Goal: Task Accomplishment & Management: Manage account settings

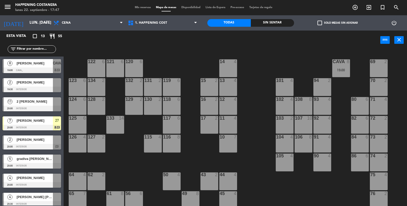
click at [272, 79] on div "101" at bounding box center [276, 80] width 8 height 5
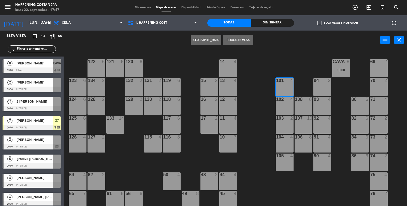
click at [252, 76] on div "69 2 122 6 121 6 120 6 14 4 CAVA 8 19:00 101 4 94 2 70 2 123 6 131 2 134 2 132 …" at bounding box center [237, 128] width 339 height 156
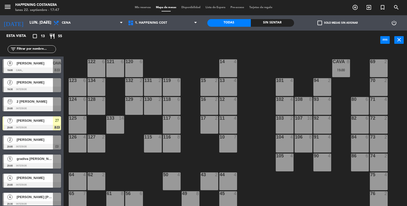
click at [347, 69] on div "19:00" at bounding box center [341, 70] width 18 height 4
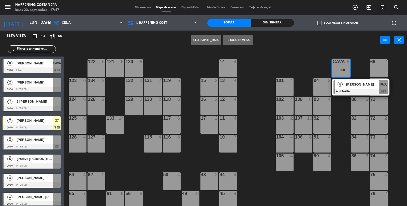
click at [255, 75] on div "69 2 122 6 121 6 120 6 14 4 CAVA 8 19:00 8 [PERSON_NAME] ASIGNADA 19:00 chat 10…" at bounding box center [237, 128] width 339 height 156
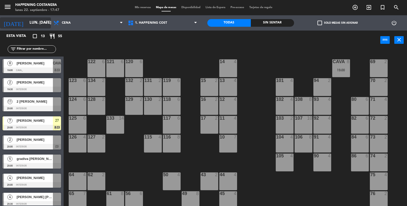
click at [34, 19] on input "lun. [DATE]" at bounding box center [51, 23] width 49 height 10
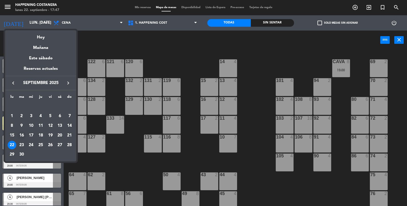
click at [24, 140] on td "16" at bounding box center [22, 135] width 10 height 10
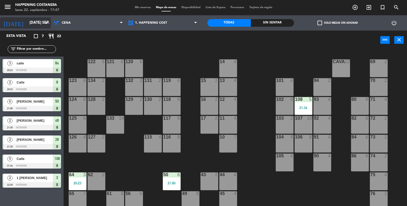
click at [44, 27] on input "[DATE] sep." at bounding box center [51, 23] width 49 height 10
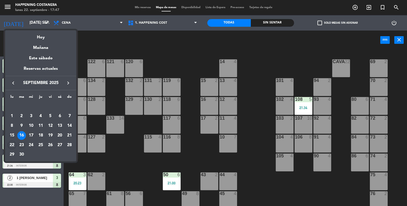
click at [21, 146] on div "23" at bounding box center [21, 145] width 9 height 9
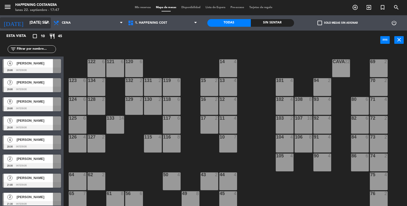
click at [27, 20] on input "[DATE] sep." at bounding box center [51, 23] width 49 height 10
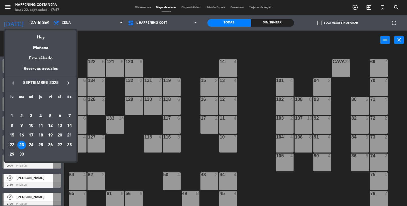
click at [10, 148] on div "22" at bounding box center [12, 145] width 9 height 9
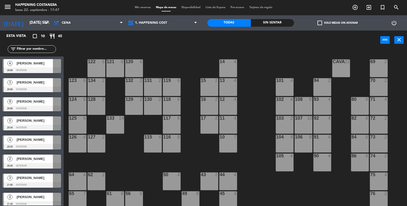
type input "lun. [DATE]"
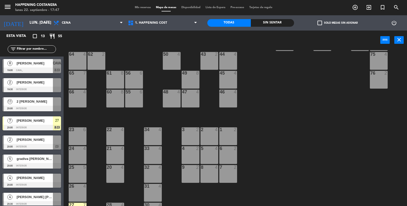
scroll to position [134, 0]
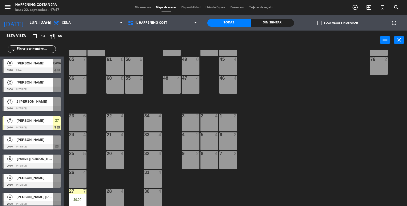
click at [14, 107] on div at bounding box center [32, 109] width 58 height 6
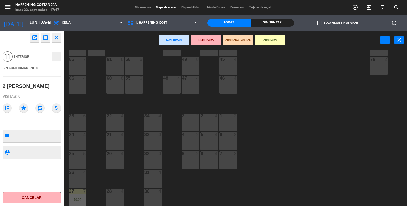
click at [126, 81] on div "55 6" at bounding box center [134, 85] width 18 height 18
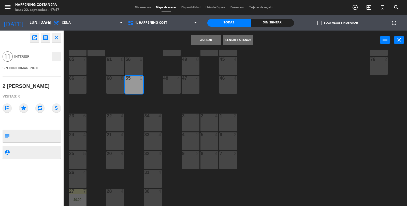
click at [119, 66] on div "61 8" at bounding box center [115, 66] width 18 height 18
click at [346, 127] on div "69 2 122 6 121 6 120 6 14 4 CAVA 8 19:00 101 4 94 2 70 2 123 6 131 2 134 2 132 …" at bounding box center [237, 128] width 339 height 156
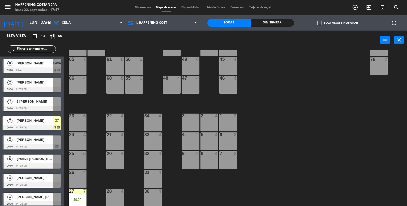
click at [134, 89] on div "55 6" at bounding box center [134, 85] width 18 height 18
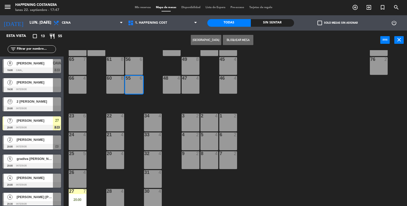
click at [344, 130] on div "69 2 122 6 121 6 120 6 14 4 CAVA 8 19:00 101 4 94 2 70 2 123 6 131 2 134 2 132 …" at bounding box center [237, 128] width 339 height 156
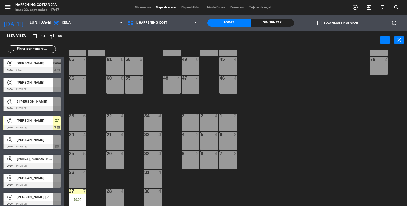
click at [344, 129] on div "69 2 122 6 121 6 120 6 14 4 CAVA 8 19:00 101 4 94 2 70 2 123 6 131 2 134 2 132 …" at bounding box center [237, 128] width 339 height 156
click at [14, 105] on div "11" at bounding box center [10, 101] width 12 height 8
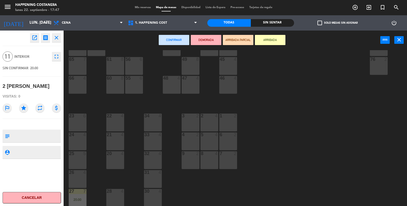
click at [130, 86] on div "55 6" at bounding box center [134, 85] width 18 height 18
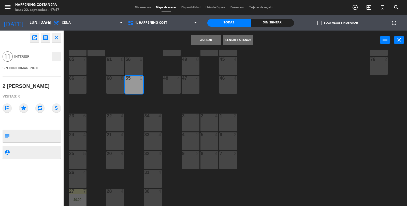
click at [131, 67] on div "56 6" at bounding box center [134, 66] width 18 height 18
click at [201, 42] on button "Asignar" at bounding box center [206, 40] width 31 height 10
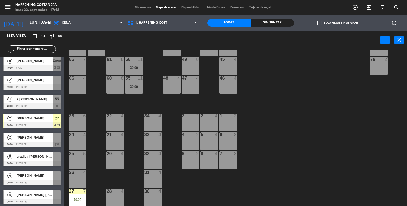
scroll to position [0, 0]
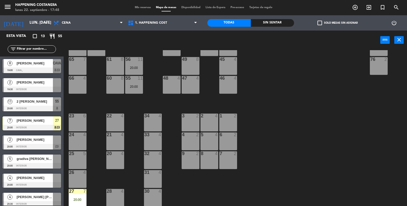
click at [317, 24] on span "check_box_outline_blank" at bounding box center [319, 23] width 5 height 5
click at [337, 23] on input "check_box_outline_blank Solo mesas sin asignar" at bounding box center [337, 23] width 0 height 0
click at [13, 88] on div at bounding box center [32, 89] width 58 height 6
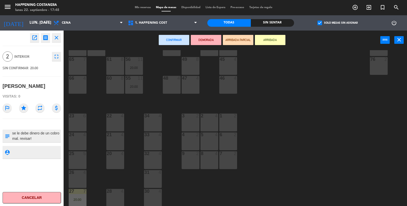
click at [158, 140] on div "33 4" at bounding box center [153, 141] width 18 height 18
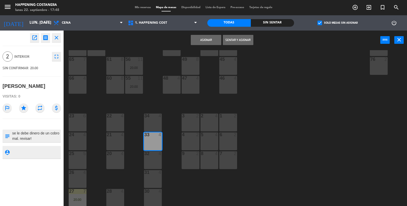
click at [207, 44] on button "Asignar" at bounding box center [206, 40] width 31 height 10
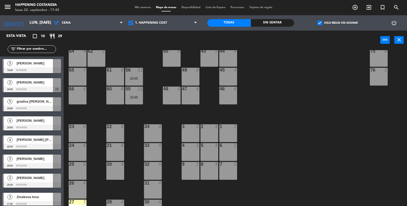
scroll to position [124, 0]
click at [9, 64] on span "2" at bounding box center [9, 63] width 5 height 5
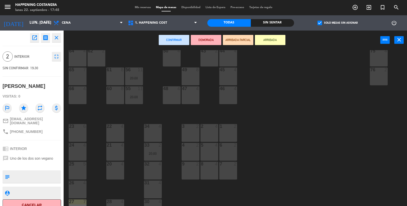
click at [76, 155] on div "24 4" at bounding box center [78, 152] width 18 height 18
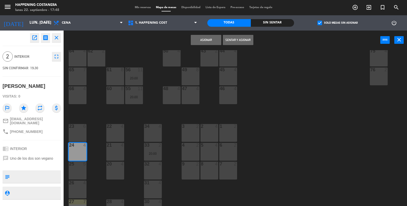
click at [208, 40] on button "Asignar" at bounding box center [206, 40] width 31 height 10
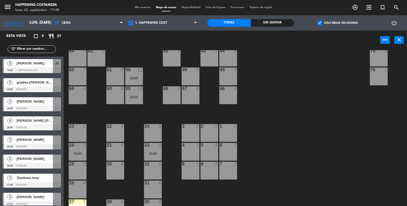
click at [12, 107] on div at bounding box center [32, 109] width 58 height 6
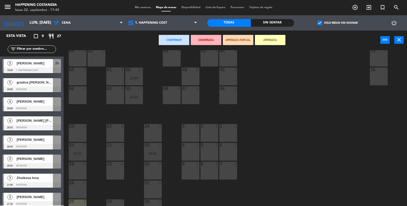
click at [120, 154] on div "21 4" at bounding box center [115, 152] width 18 height 18
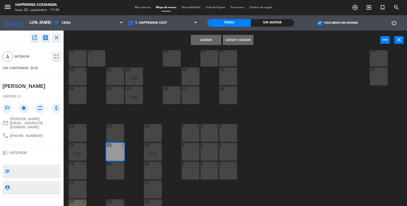
click at [203, 40] on button "Asignar" at bounding box center [206, 40] width 31 height 10
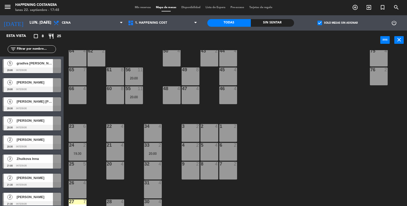
click at [13, 123] on div "3" at bounding box center [10, 120] width 12 height 8
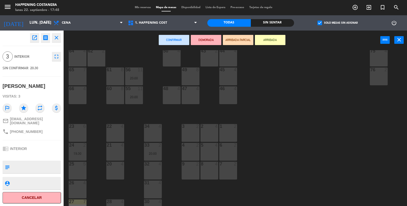
click at [82, 94] on div "66 4" at bounding box center [78, 95] width 18 height 18
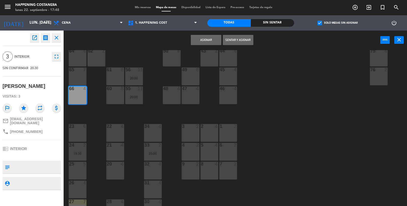
click at [208, 41] on button "Asignar" at bounding box center [206, 40] width 31 height 10
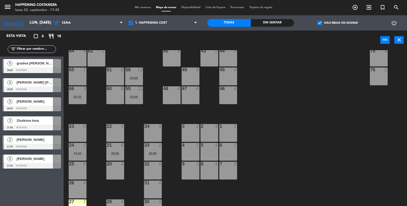
click at [9, 66] on div "5" at bounding box center [10, 63] width 12 height 8
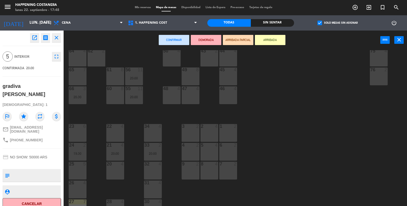
click at [73, 76] on div "65 7" at bounding box center [78, 76] width 18 height 18
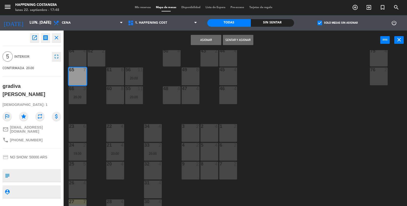
click at [205, 40] on button "Asignar" at bounding box center [206, 40] width 31 height 10
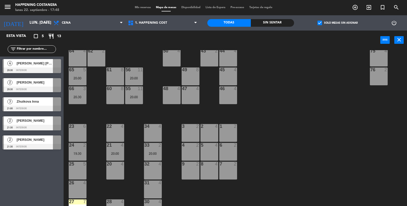
click at [9, 87] on div at bounding box center [32, 89] width 58 height 6
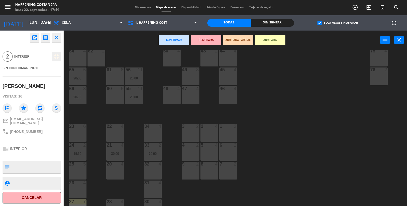
click at [168, 93] on div "48 4" at bounding box center [172, 95] width 18 height 18
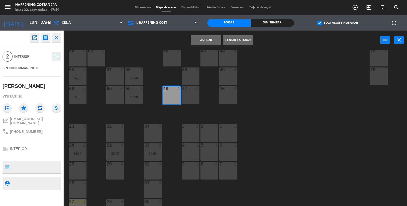
click at [206, 35] on button "Asignar" at bounding box center [206, 40] width 31 height 10
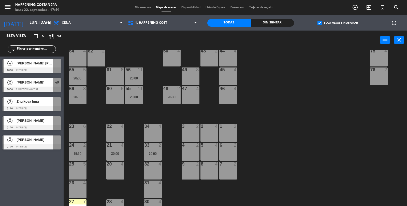
click at [12, 105] on div "3" at bounding box center [10, 101] width 12 height 8
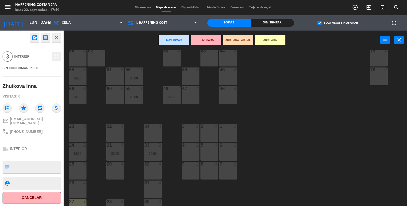
click at [145, 190] on div "31 4" at bounding box center [153, 189] width 18 height 18
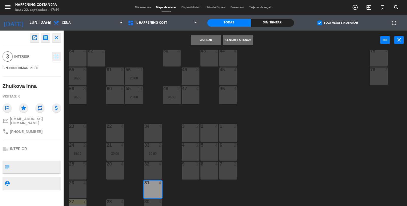
click at [198, 36] on button "Asignar" at bounding box center [206, 40] width 31 height 10
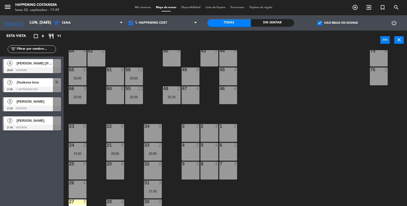
click at [24, 124] on div "[PERSON_NAME]" at bounding box center [34, 120] width 37 height 8
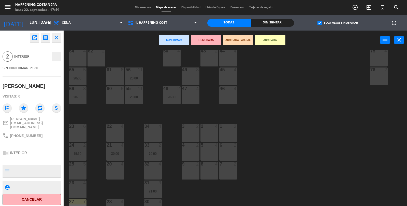
click at [76, 185] on div "26 4" at bounding box center [78, 189] width 18 height 18
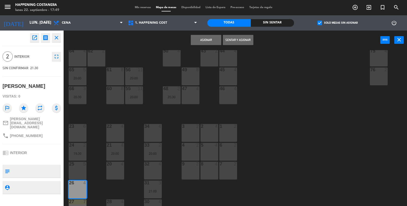
click at [200, 42] on button "Asignar" at bounding box center [206, 40] width 31 height 10
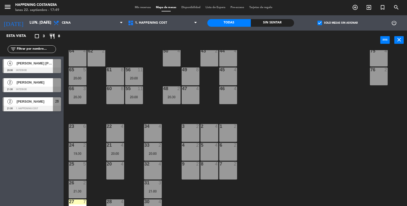
scroll to position [134, 0]
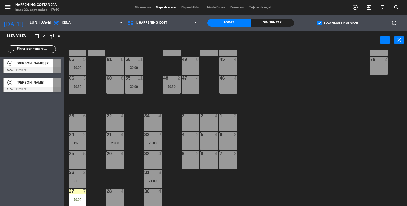
click at [358, 168] on div "69 2 122 6 121 6 120 6 14 4 CAVA 8 19:00 101 4 94 2 70 2 123 6 131 2 134 2 132 …" at bounding box center [237, 128] width 339 height 156
click at [11, 69] on div at bounding box center [32, 70] width 58 height 6
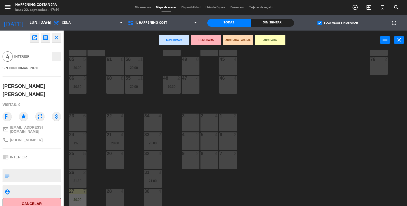
click at [116, 118] on div "22 4" at bounding box center [115, 122] width 18 height 18
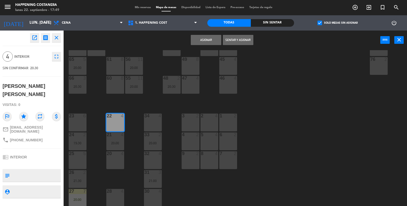
click at [206, 40] on button "Asignar" at bounding box center [206, 40] width 31 height 10
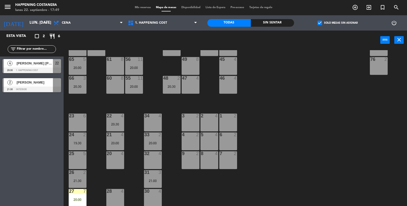
click at [9, 81] on span "2" at bounding box center [9, 82] width 5 height 5
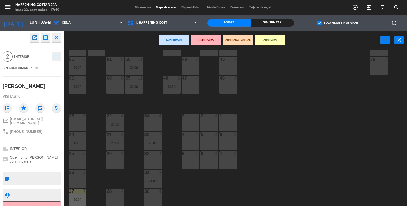
click at [187, 123] on div "3 2" at bounding box center [191, 122] width 18 height 18
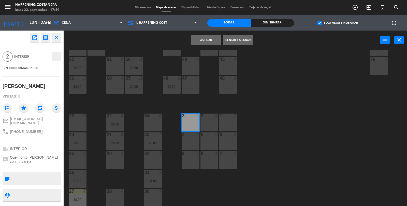
click at [208, 38] on button "Asignar" at bounding box center [206, 40] width 31 height 10
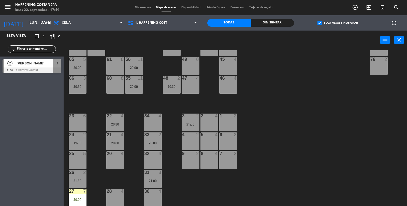
click at [320, 28] on div "check_box Solo mesas sin asignar" at bounding box center [337, 22] width 87 height 15
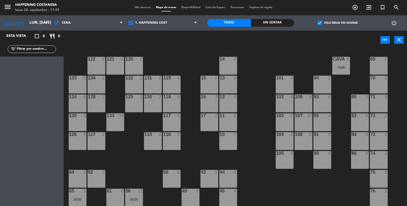
scroll to position [0, 0]
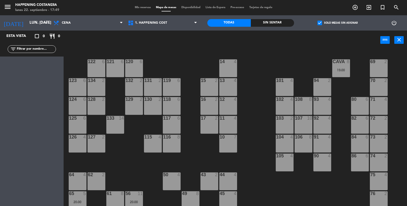
click at [137, 8] on span "Mis reservas" at bounding box center [142, 7] width 21 height 3
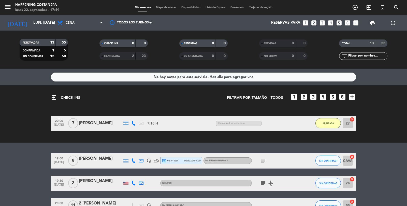
click at [109, 53] on div "CANCELADA 2 23" at bounding box center [123, 56] width 48 height 8
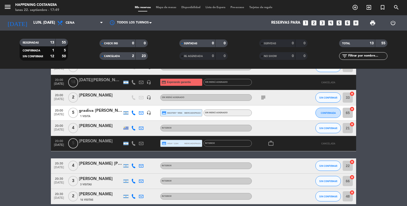
scroll to position [137, 0]
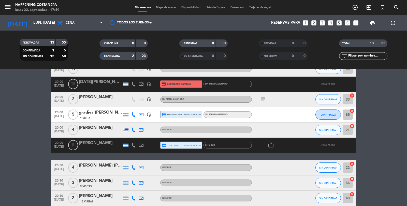
click at [88, 83] on div "[DATE][PERSON_NAME]" at bounding box center [100, 82] width 43 height 7
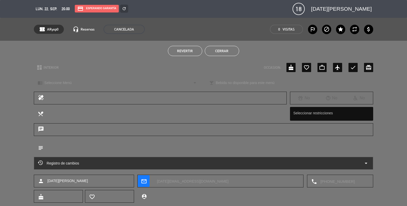
scroll to position [12, 0]
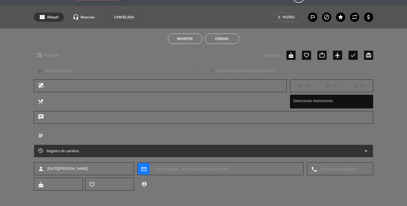
click at [359, 153] on div "Registro de cambios arrow_drop_down" at bounding box center [203, 151] width 331 height 6
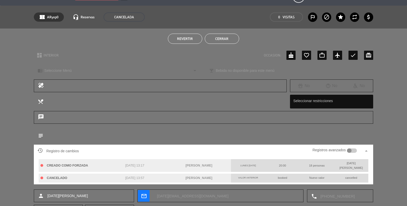
click at [355, 152] on div at bounding box center [352, 150] width 10 height 5
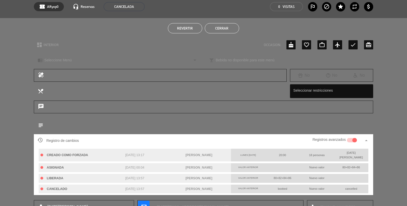
scroll to position [38, 0]
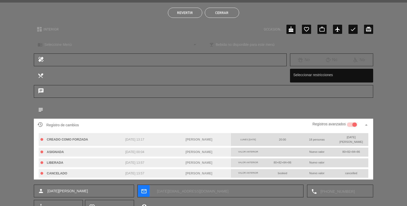
click at [355, 123] on div at bounding box center [354, 124] width 5 height 5
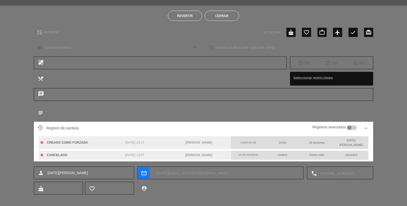
scroll to position [0, 0]
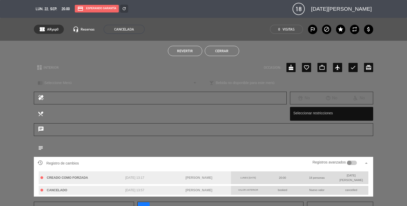
click at [227, 53] on button "Cerrar" at bounding box center [222, 51] width 34 height 10
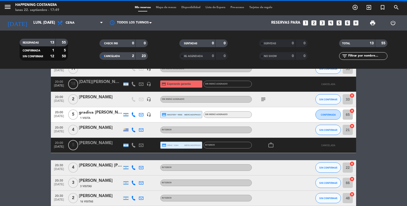
click at [167, 8] on span "Mapa de mesas" at bounding box center [165, 7] width 25 height 3
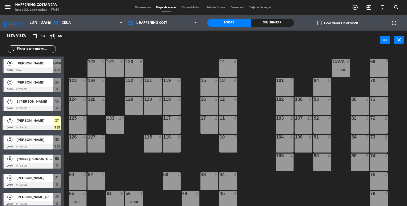
click at [322, 22] on span "check_box_outline_blank" at bounding box center [319, 23] width 5 height 5
click at [337, 23] on input "check_box_outline_blank Solo mesas sin asignar" at bounding box center [337, 23] width 0 height 0
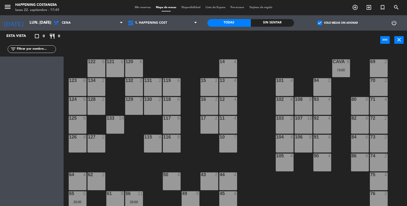
click at [308, 25] on div "check_box Solo mesas sin asignar" at bounding box center [337, 22] width 87 height 15
click at [313, 24] on div "check_box Solo mesas sin asignar" at bounding box center [337, 22] width 87 height 15
click at [322, 24] on span "check_box" at bounding box center [319, 23] width 5 height 5
click at [337, 23] on input "check_box Solo mesas sin asignar" at bounding box center [337, 23] width 0 height 0
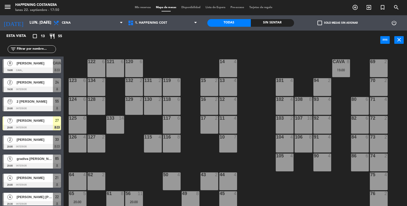
click at [28, 110] on div at bounding box center [32, 109] width 58 height 6
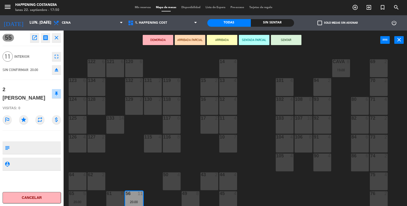
click at [363, 102] on div "80 6" at bounding box center [360, 106] width 18 height 18
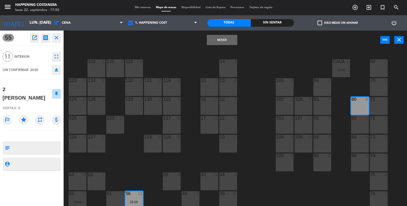
click at [360, 128] on div "82 6" at bounding box center [360, 125] width 18 height 18
click at [355, 144] on div "84 6" at bounding box center [360, 144] width 18 height 18
click at [221, 40] on button "Mover y Unir" at bounding box center [222, 40] width 31 height 10
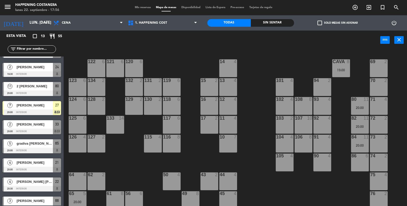
scroll to position [20, 0]
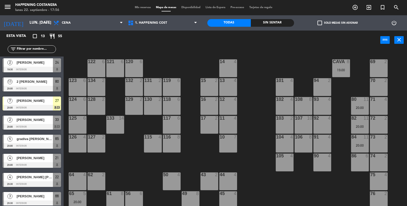
click at [10, 104] on div "7" at bounding box center [10, 100] width 12 height 8
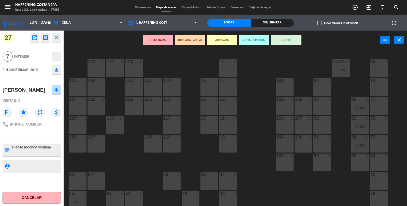
click at [78, 63] on div "69 2 122 6 121 6 120 6 14 4 CAVA 8 19:00 101 4 94 2 70 2 123 6 131 2 134 2 132 …" at bounding box center [237, 128] width 339 height 156
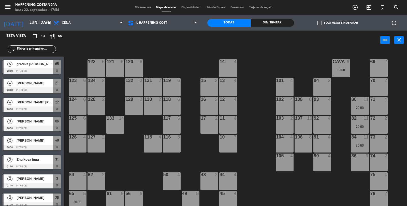
scroll to position [99, 0]
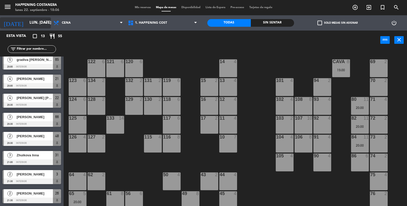
click at [31, 27] on input "lun. [DATE]" at bounding box center [51, 23] width 49 height 10
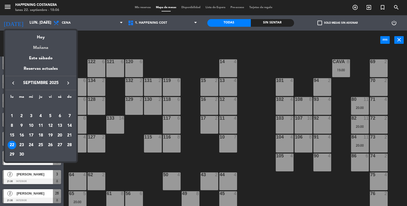
click at [38, 41] on div "Mañana" at bounding box center [40, 46] width 71 height 10
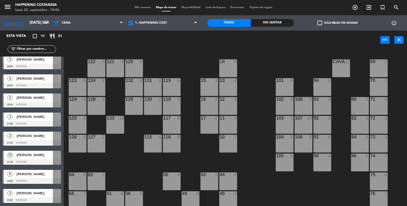
scroll to position [0, 0]
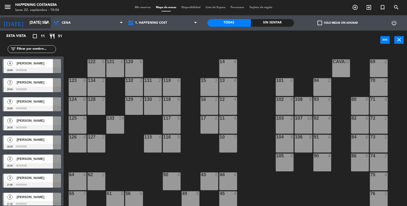
click at [10, 26] on icon "[DATE]" at bounding box center [13, 22] width 27 height 11
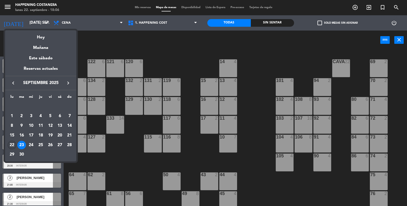
click at [13, 148] on div "22" at bounding box center [12, 145] width 9 height 9
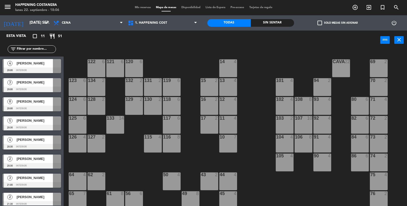
type input "lun. [DATE]"
click at [354, 10] on icon "add_circle_outline" at bounding box center [355, 7] width 6 height 6
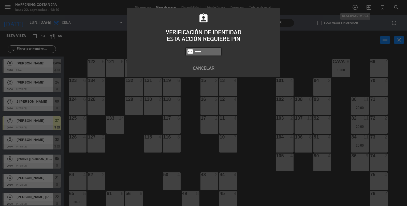
type input "3624"
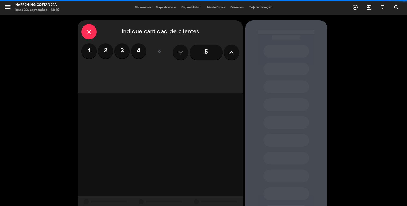
click at [235, 57] on button at bounding box center [231, 51] width 15 height 15
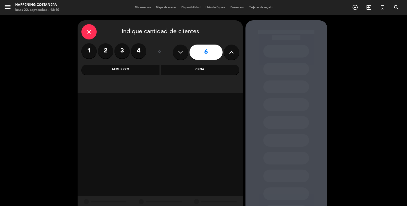
click at [172, 69] on div "Cena" at bounding box center [200, 70] width 78 height 10
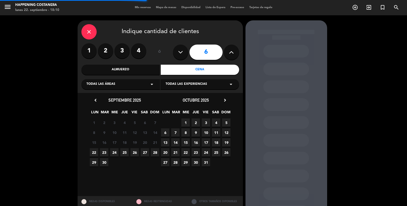
scroll to position [21, 0]
click at [92, 148] on span "22" at bounding box center [94, 152] width 8 height 8
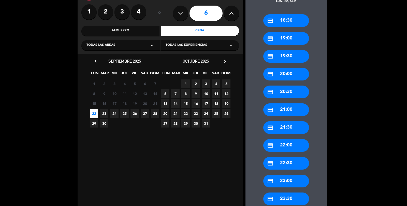
scroll to position [42, 0]
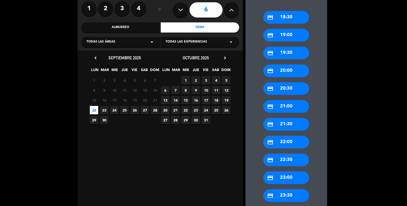
click at [289, 82] on div "credit_card 20:30" at bounding box center [286, 88] width 46 height 13
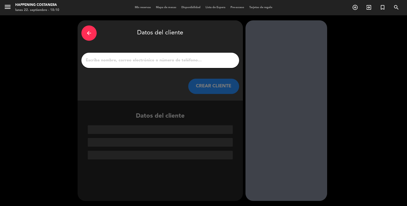
scroll to position [0, 0]
click at [139, 58] on input "1" at bounding box center [160, 60] width 150 height 7
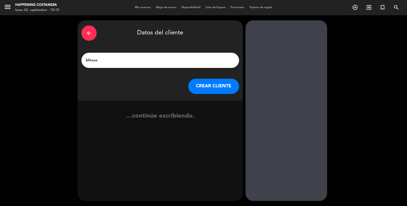
type input "bltasar"
click at [207, 82] on button "CREAR CLIENTE" at bounding box center [213, 86] width 51 height 15
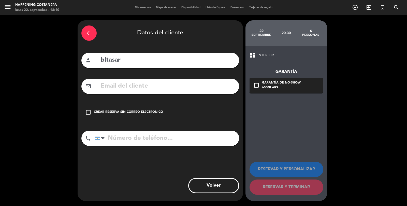
click at [144, 82] on input "text" at bounding box center [167, 86] width 135 height 10
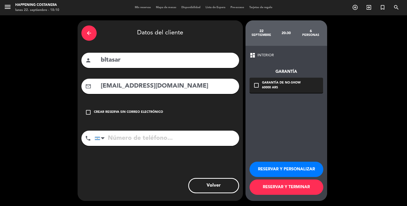
type input "[EMAIL_ADDRESS][DOMAIN_NAME]"
click at [296, 89] on div "60000 ARS" at bounding box center [281, 87] width 39 height 5
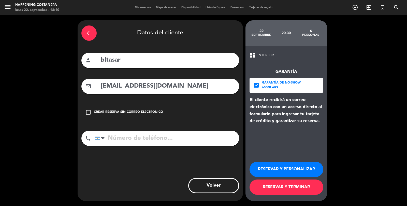
click at [166, 141] on input "tel" at bounding box center [167, 137] width 144 height 15
click at [106, 61] on input "bltasar" at bounding box center [167, 60] width 135 height 10
type input "baltasar"
click at [167, 140] on input "tel" at bounding box center [167, 137] width 144 height 15
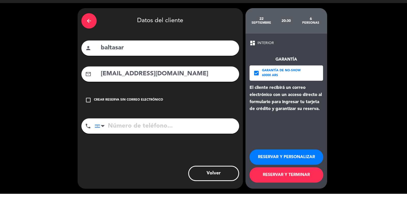
scroll to position [24, 0]
click at [139, 128] on div "arrow_back Datos del cliente person baltasar mail_outline [EMAIL_ADDRESS][DOMAI…" at bounding box center [160, 110] width 165 height 180
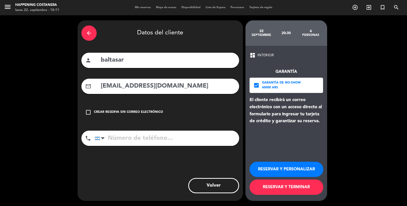
click at [141, 130] on input "tel" at bounding box center [167, 137] width 144 height 15
click at [125, 130] on input "tel" at bounding box center [167, 137] width 144 height 15
type input "1150066739"
click at [272, 183] on button "RESERVAR Y TERMINAR" at bounding box center [286, 186] width 74 height 15
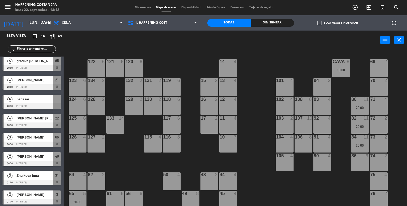
scroll to position [100, 0]
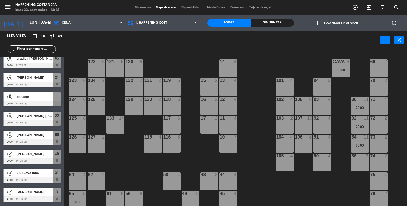
click at [39, 100] on div "baltasar" at bounding box center [34, 96] width 37 height 8
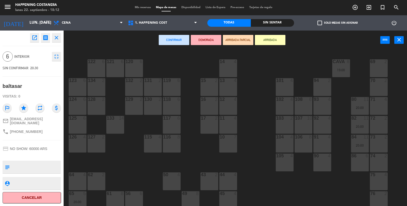
click at [35, 164] on textarea at bounding box center [36, 166] width 49 height 11
type textarea "pidio mesa redonda no se le garantizo nada"
click at [48, 141] on div "open_in_new receipt 8:30 PM lun., [DATE] 6 personas baltasar close 6 INTERIOR f…" at bounding box center [32, 118] width 64 height 175
click at [52, 40] on button "close" at bounding box center [56, 37] width 9 height 9
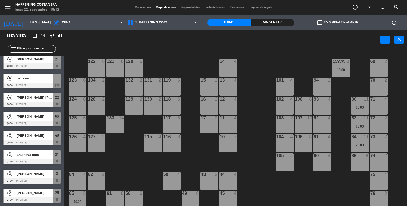
scroll to position [0, 0]
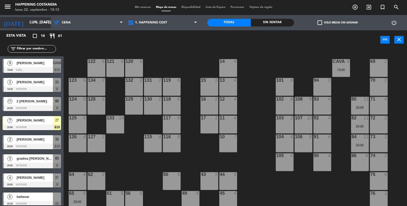
click at [38, 18] on input "lun. [DATE]" at bounding box center [51, 23] width 49 height 10
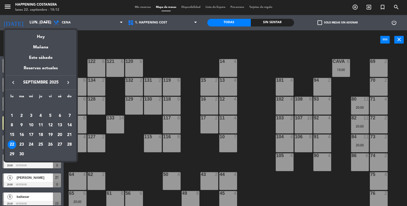
click at [22, 144] on div "23" at bounding box center [21, 144] width 9 height 9
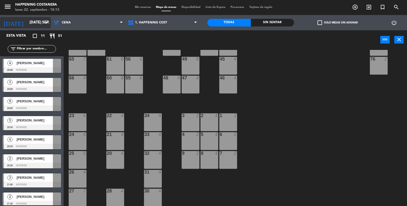
click at [31, 21] on input "[DATE] sep." at bounding box center [51, 23] width 49 height 10
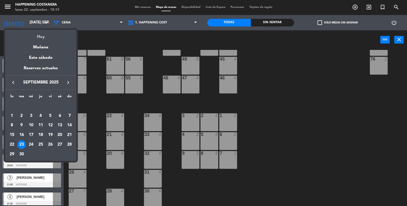
click at [47, 37] on div "Hoy" at bounding box center [40, 35] width 71 height 10
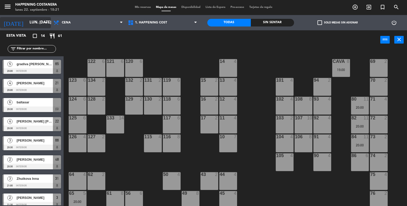
click at [27, 25] on input "lun. [DATE]" at bounding box center [51, 23] width 49 height 10
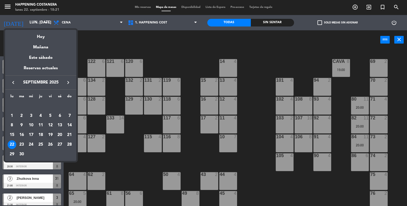
click at [52, 136] on div "19" at bounding box center [50, 134] width 9 height 9
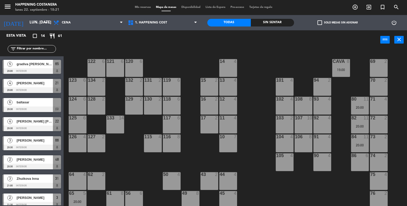
type input "vie. [DATE]"
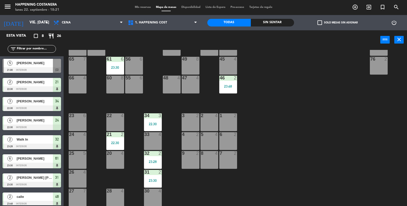
scroll to position [4, 0]
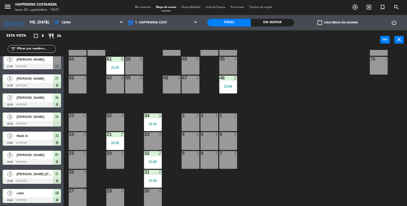
click at [146, 7] on span "Mis reservas" at bounding box center [142, 7] width 21 height 3
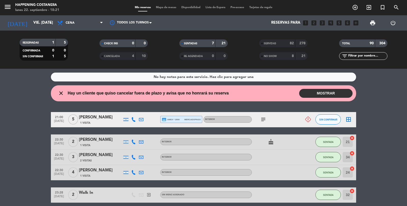
click at [283, 40] on div "SERVIDAS" at bounding box center [271, 43] width 23 height 6
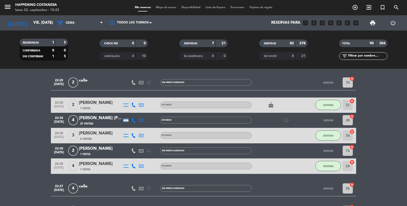
scroll to position [1331, 0]
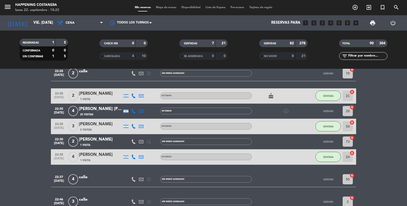
click at [88, 151] on div "[PERSON_NAME]" at bounding box center [100, 154] width 43 height 7
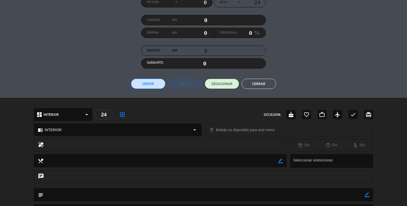
scroll to position [0, 0]
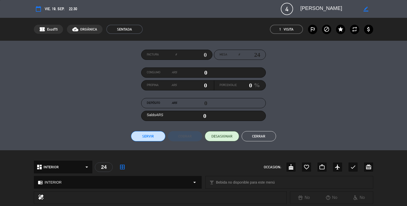
click at [261, 134] on button "Cerrar" at bounding box center [259, 136] width 34 height 10
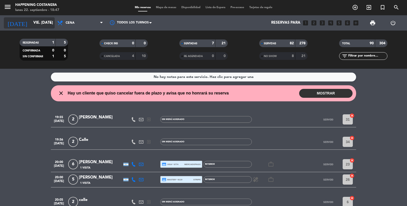
click at [31, 22] on input "vie. [DATE]" at bounding box center [55, 23] width 49 height 10
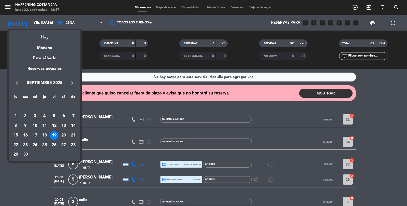
click at [73, 90] on div "lu ma [PERSON_NAME] vi sá do [DATE] 2 3 4 5 6 7 8 9 10 11 12 13 14 15 16 17 18 …" at bounding box center [44, 125] width 71 height 71
click at [74, 85] on icon "keyboard_arrow_right" at bounding box center [72, 83] width 6 height 6
click at [55, 155] on div "31" at bounding box center [54, 154] width 9 height 9
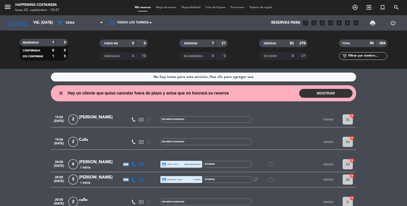
type input "vie. [DATE]"
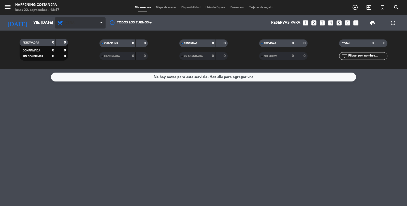
click at [71, 26] on span "Cena" at bounding box center [80, 22] width 51 height 11
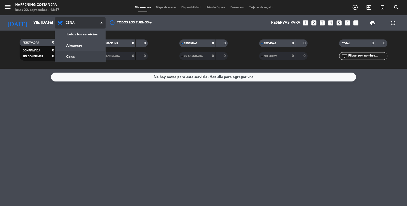
click at [71, 46] on div "menu Happening Costanera lunes 22. septiembre - 18:47 Mis reservas Mapa de mesa…" at bounding box center [203, 34] width 407 height 69
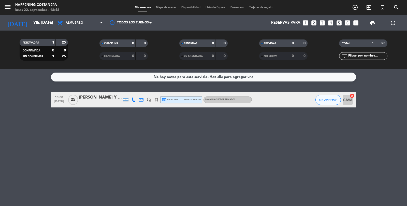
click at [84, 101] on div at bounding box center [100, 103] width 43 height 4
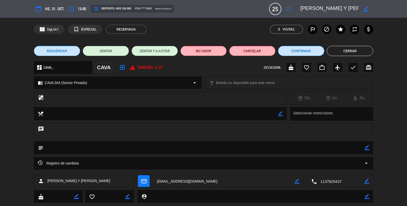
click at [351, 51] on button "Cerrar" at bounding box center [350, 51] width 46 height 10
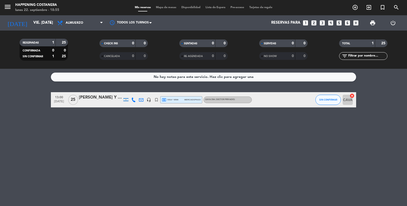
click at [94, 103] on div at bounding box center [100, 103] width 43 height 4
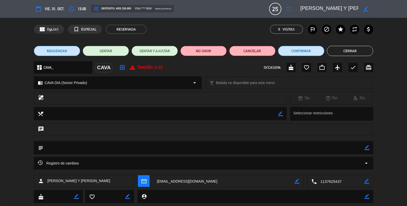
click at [345, 53] on button "Cerrar" at bounding box center [350, 51] width 46 height 10
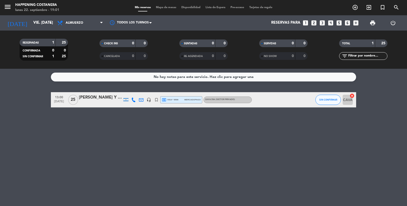
click at [168, 8] on span "Mapa de mesas" at bounding box center [165, 7] width 25 height 3
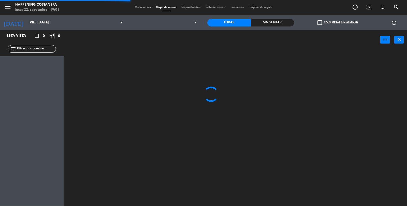
click at [357, 8] on icon "add_circle_outline" at bounding box center [355, 7] width 6 height 6
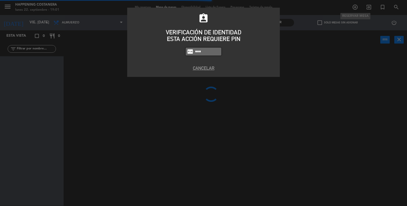
type input "6586"
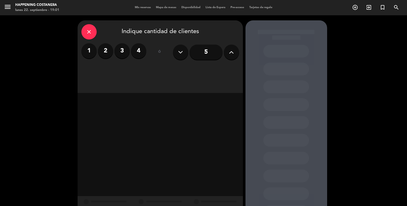
click at [139, 55] on label "4" at bounding box center [138, 50] width 15 height 15
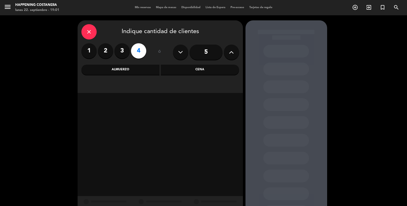
click at [181, 69] on div "Cena" at bounding box center [200, 70] width 78 height 10
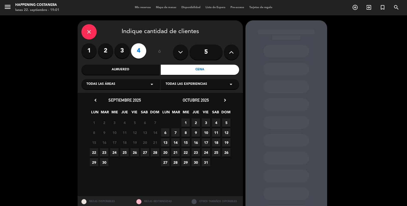
click at [91, 153] on span "22" at bounding box center [94, 152] width 8 height 8
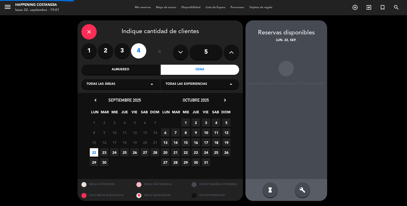
scroll to position [20, 0]
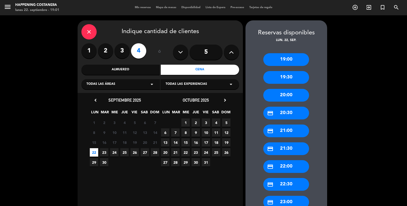
click at [274, 124] on div "credit_card 21:00" at bounding box center [286, 130] width 46 height 13
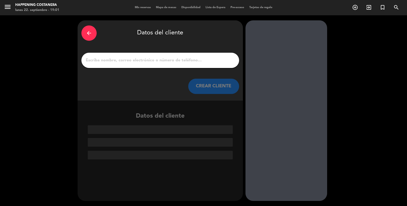
click at [163, 57] on input "1" at bounding box center [160, 60] width 150 height 7
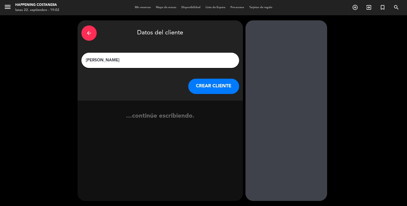
type input "[PERSON_NAME]"
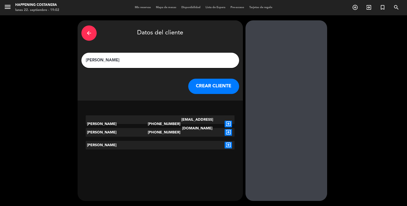
click at [229, 121] on icon "exit_to_app" at bounding box center [228, 124] width 7 height 7
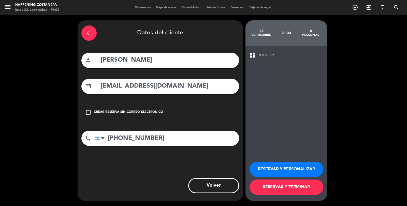
click at [275, 195] on button "RESERVAR Y TERMINAR" at bounding box center [286, 186] width 74 height 15
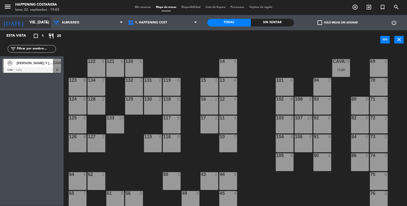
click at [27, 25] on input "vie. [DATE]" at bounding box center [51, 23] width 49 height 10
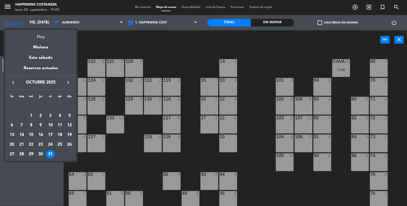
click at [34, 39] on div "Hoy" at bounding box center [40, 35] width 71 height 10
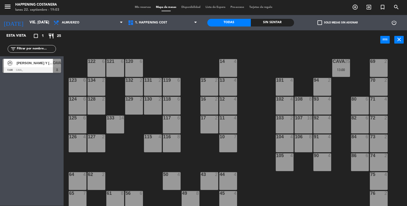
type input "lun. [DATE]"
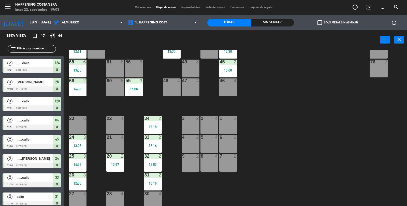
scroll to position [134, 0]
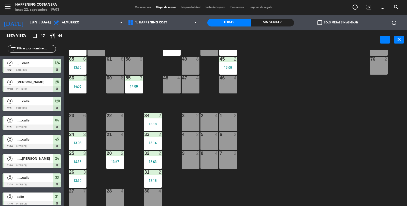
click at [153, 124] on div "13:18" at bounding box center [153, 124] width 18 height 4
click at [270, 176] on div "69 2 122 6 121 6 120 3 12:51 14 4 CAVA 22 101 4 94 2 70 2 123 6 131 2 134 2 132…" at bounding box center [237, 128] width 339 height 156
click at [150, 137] on div "33 2 13:14" at bounding box center [153, 141] width 18 height 18
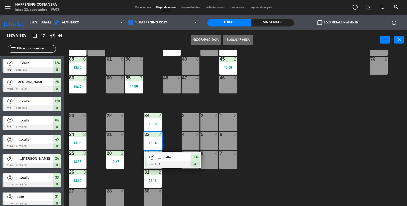
click at [268, 180] on div "69 2 122 6 121 6 120 3 12:51 14 4 CAVA 22 101 4 94 2 70 2 123 6 131 2 134 2 132…" at bounding box center [237, 128] width 339 height 156
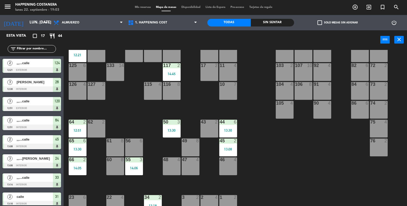
scroll to position [52, 0]
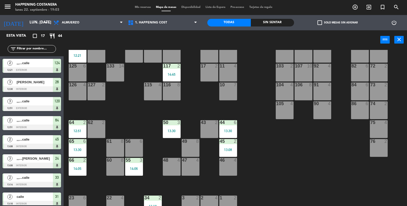
click at [232, 153] on div "45 2 13:08" at bounding box center [228, 148] width 18 height 18
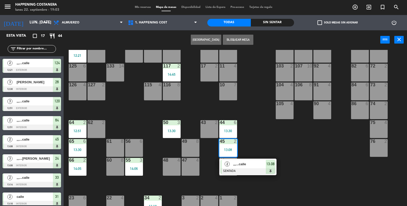
click at [276, 198] on div "69 2 122 6 121 6 120 3 12:51 14 4 CAVA 22 101 4 94 2 70 2 123 6 131 2 134 2 132…" at bounding box center [237, 128] width 339 height 156
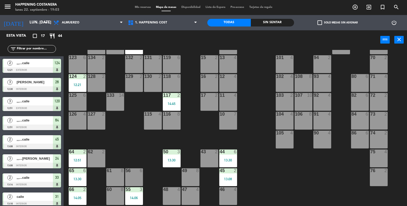
scroll to position [0, 0]
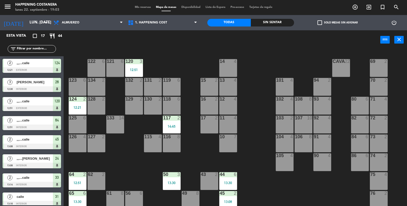
click at [166, 127] on div "14:45" at bounding box center [172, 126] width 18 height 4
click at [256, 178] on div "69 2 122 6 121 6 120 3 12:51 14 4 CAVA 22 101 4 94 2 70 2 123 6 131 2 134 2 132…" at bounding box center [237, 128] width 339 height 156
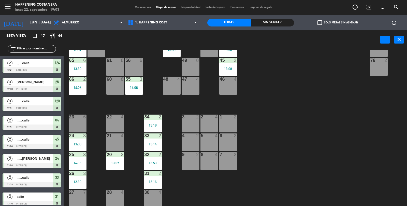
scroll to position [134, 0]
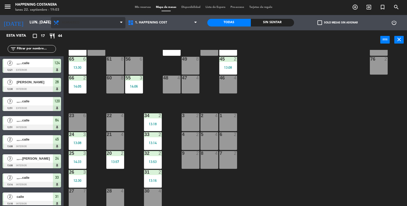
click at [70, 19] on span "Almuerzo" at bounding box center [88, 22] width 74 height 11
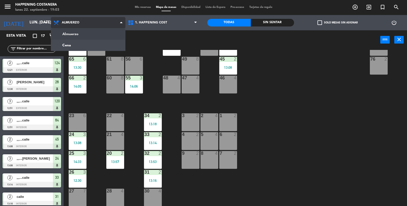
click at [64, 47] on ng-component "menu Happening Costanera lunes 22. septiembre - 19:03 Mis reservas Mapa de mesa…" at bounding box center [203, 103] width 407 height 206
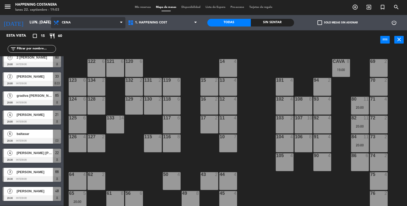
scroll to position [47, 0]
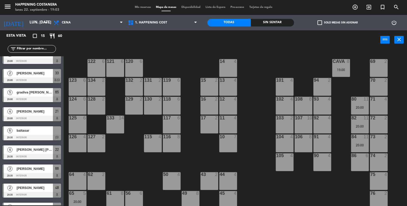
click at [17, 136] on div at bounding box center [32, 138] width 58 height 6
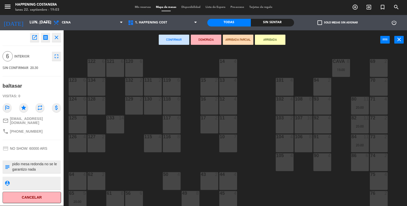
click at [261, 163] on div "69 2 122 6 121 6 120 6 14 4 CAVA 8 19:00 101 4 94 2 70 2 123 6 131 2 134 2 132 …" at bounding box center [237, 128] width 339 height 156
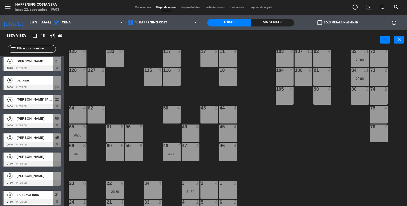
scroll to position [65, 0]
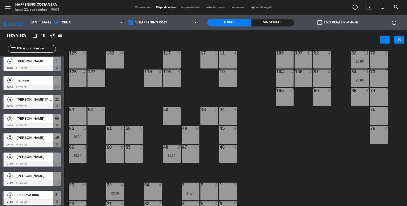
click at [17, 87] on div at bounding box center [32, 87] width 58 height 6
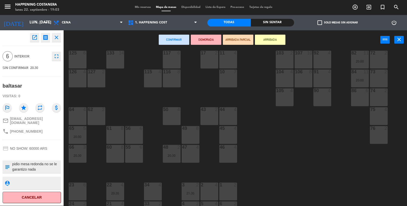
click at [121, 135] on div "61 8" at bounding box center [115, 135] width 18 height 18
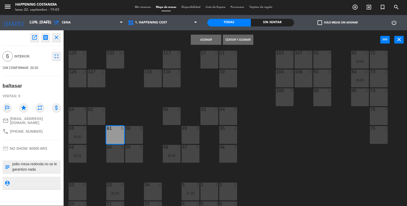
click at [212, 43] on button "Asignar" at bounding box center [206, 40] width 31 height 10
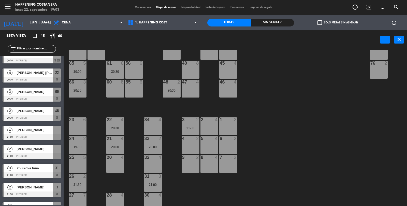
scroll to position [134, 0]
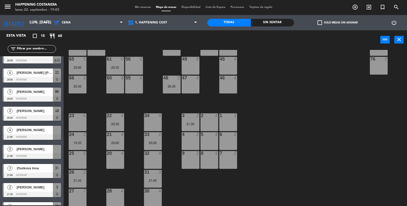
click at [74, 179] on div "21:30" at bounding box center [78, 180] width 18 height 4
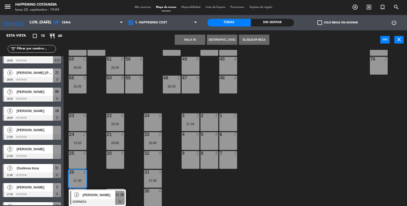
click at [227, 137] on div "6 2" at bounding box center [228, 141] width 18 height 18
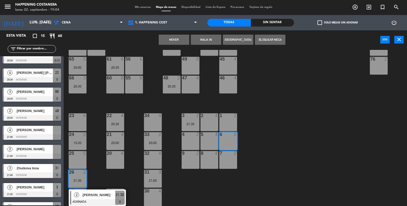
click at [177, 39] on button "Mover" at bounding box center [174, 40] width 31 height 10
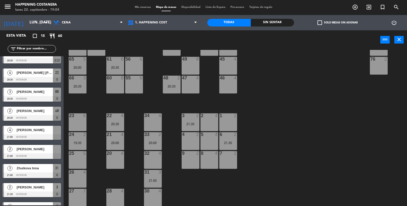
click at [21, 136] on div at bounding box center [32, 137] width 58 height 6
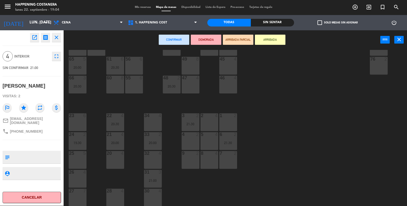
click at [80, 179] on div "26 4" at bounding box center [78, 179] width 18 height 18
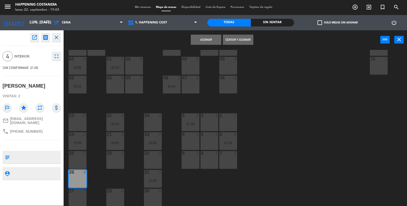
click at [205, 41] on button "Asignar" at bounding box center [206, 40] width 31 height 10
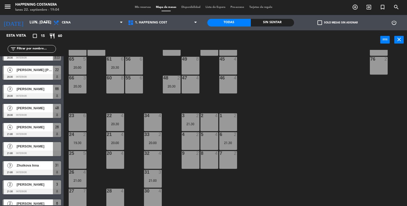
scroll to position [137, 0]
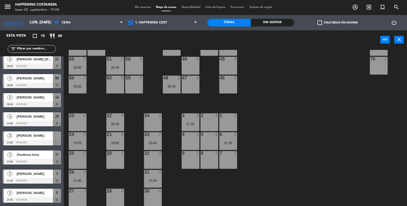
click at [22, 137] on span "[PERSON_NAME]" at bounding box center [35, 135] width 36 height 5
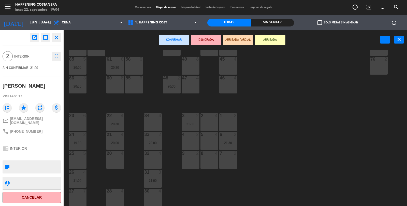
click at [230, 168] on div "7 2" at bounding box center [228, 160] width 18 height 18
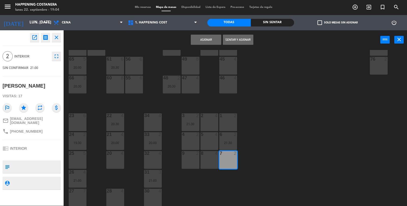
click at [201, 40] on button "Asignar" at bounding box center [206, 40] width 31 height 10
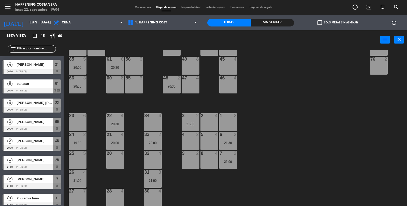
scroll to position [0, 0]
